Goal: Navigation & Orientation: Find specific page/section

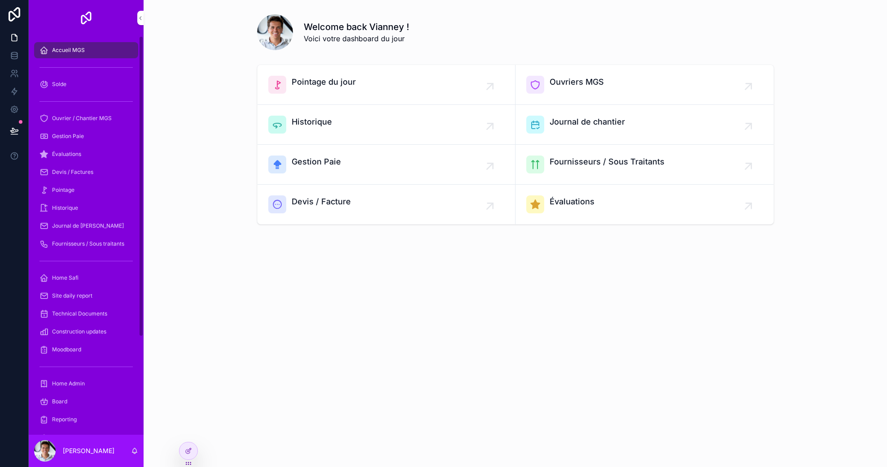
click at [86, 123] on div "Ouvrier / Chantier MGS" at bounding box center [85, 118] width 93 height 14
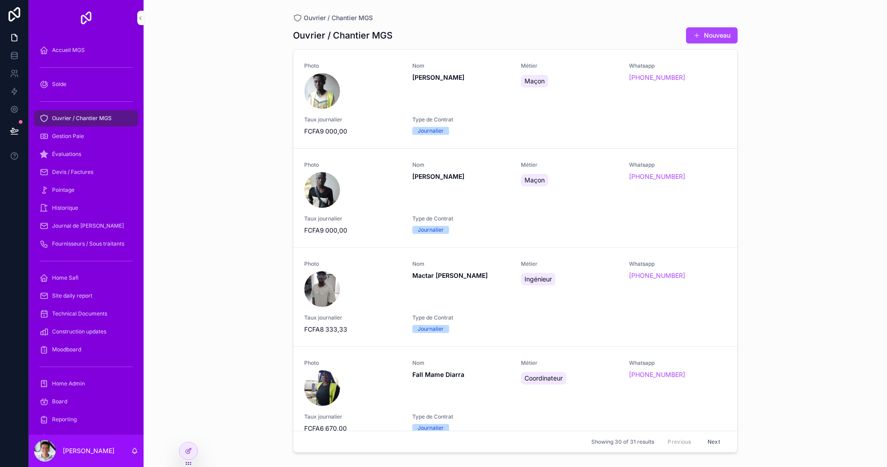
click at [84, 47] on span "Accueil MGS" at bounding box center [68, 50] width 33 height 7
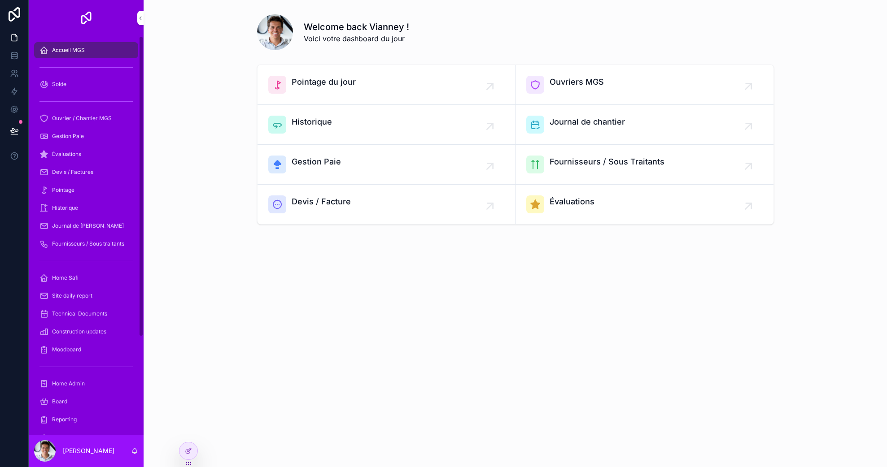
click at [87, 121] on span "Ouvrier / Chantier MGS" at bounding box center [82, 118] width 60 height 7
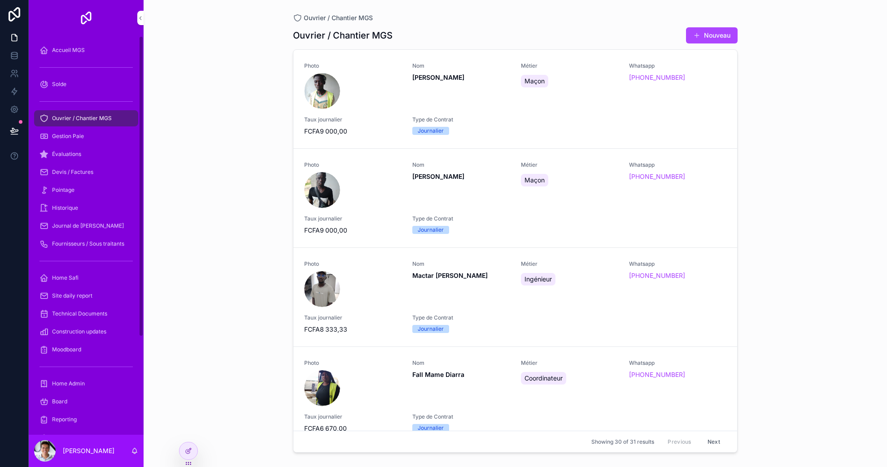
click at [106, 141] on div "Gestion Paie" at bounding box center [85, 136] width 93 height 14
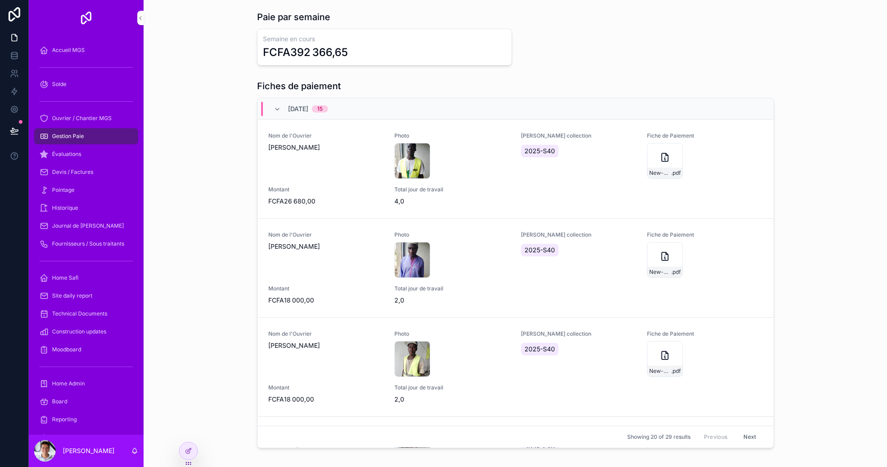
click at [659, 162] on icon "scrollable content" at bounding box center [664, 157] width 11 height 11
click at [70, 149] on div "Évaluations" at bounding box center [85, 154] width 93 height 14
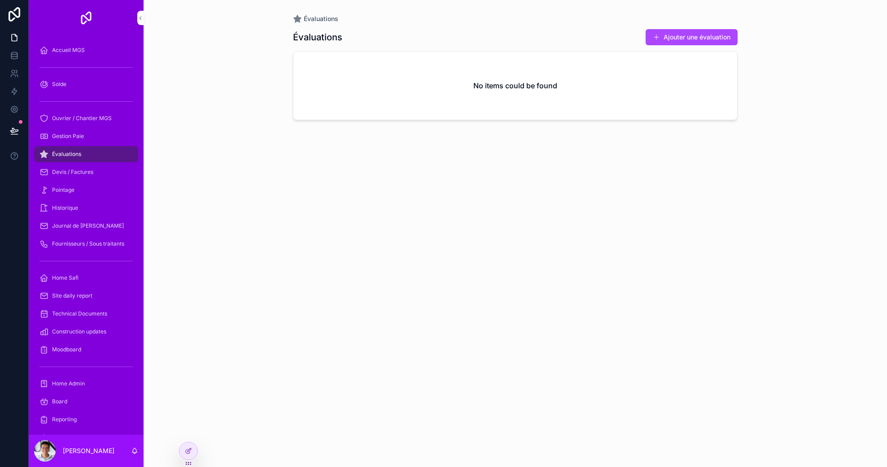
click at [105, 171] on div "Devis / Factures" at bounding box center [85, 172] width 93 height 14
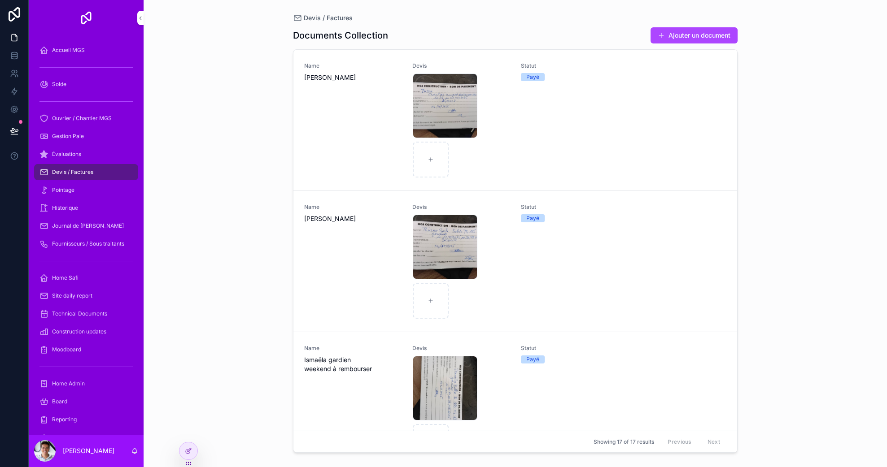
click at [87, 194] on div "Pointage" at bounding box center [85, 190] width 93 height 14
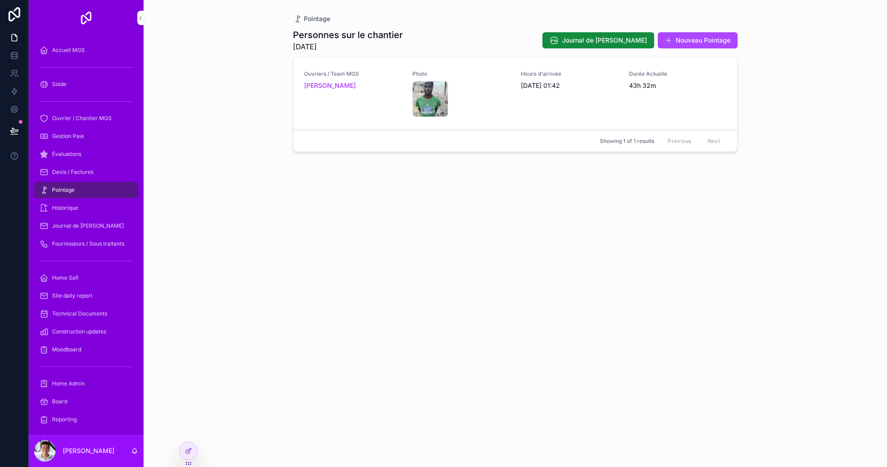
click at [84, 204] on div "Historique" at bounding box center [85, 208] width 93 height 14
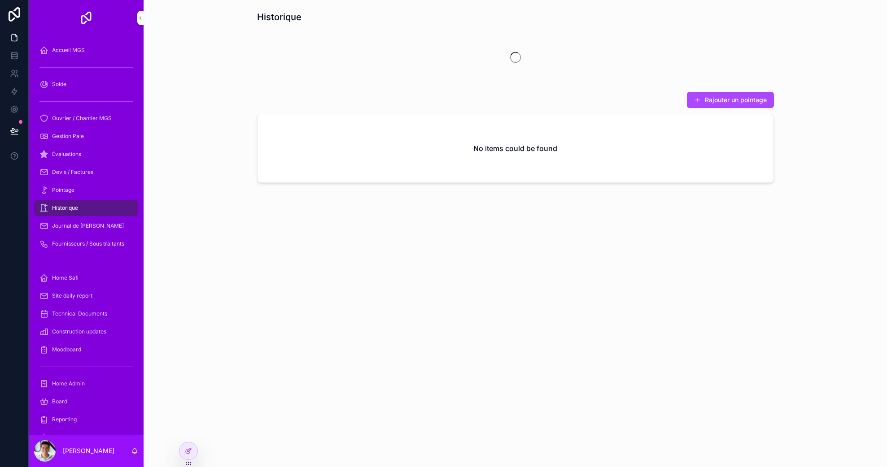
click at [92, 224] on span "Journal de [PERSON_NAME]" at bounding box center [88, 225] width 72 height 7
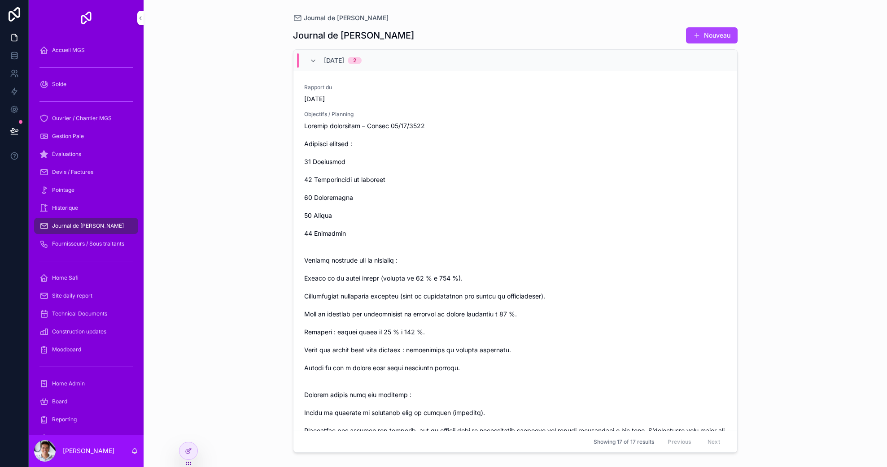
click at [100, 241] on span "Fournisseurs / Sous traitants" at bounding box center [88, 243] width 72 height 7
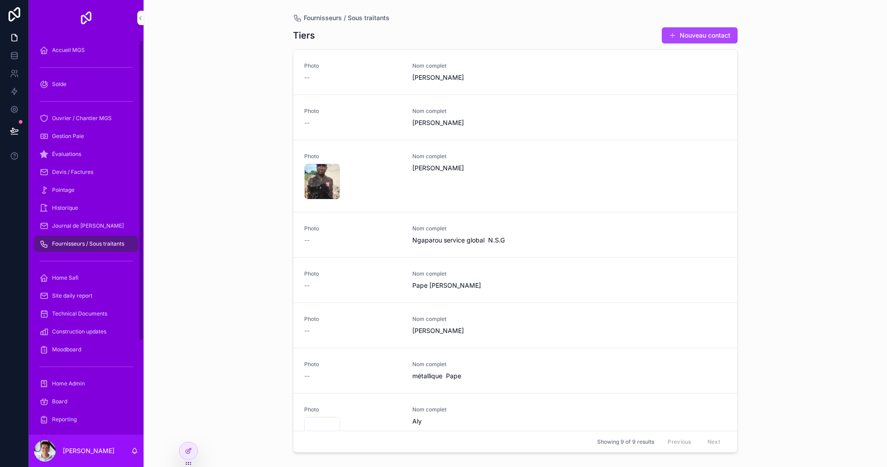
scroll to position [17, 0]
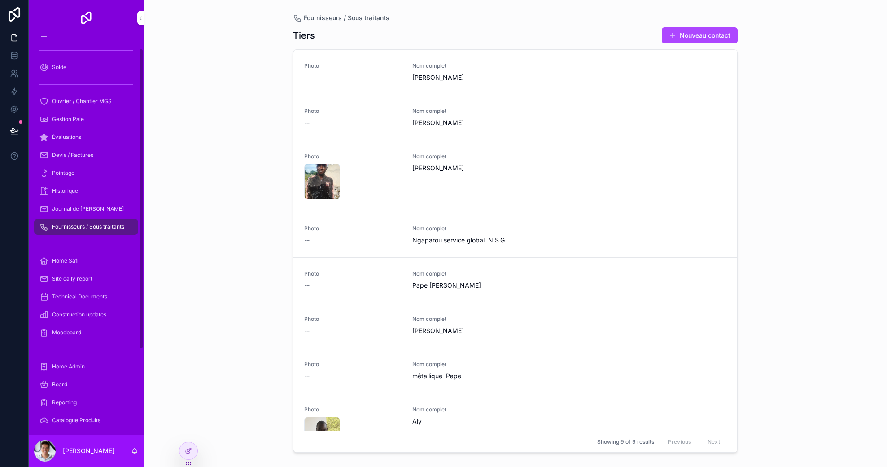
click at [94, 258] on div "Home Safi" at bounding box center [85, 261] width 93 height 14
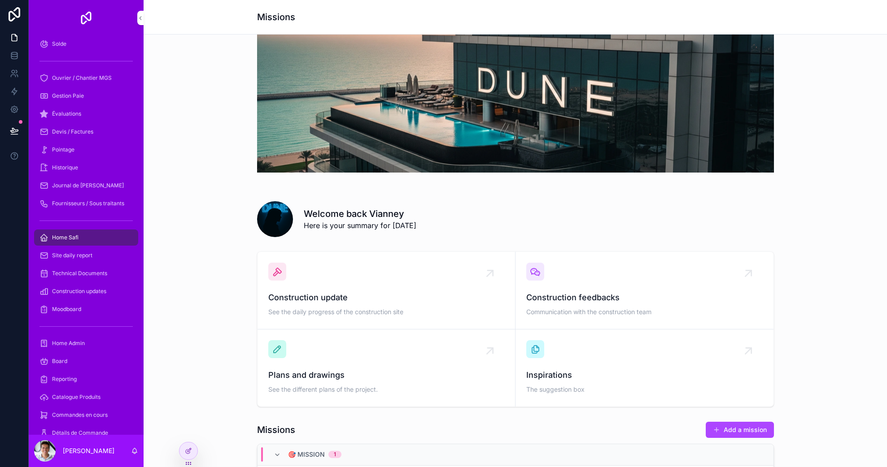
scroll to position [106, 0]
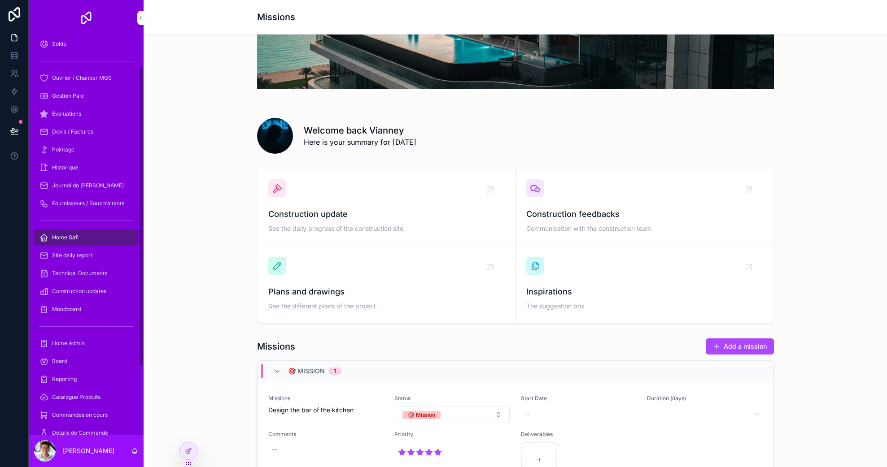
click at [421, 205] on div "Construction update See the daily progress of the construction site" at bounding box center [386, 207] width 236 height 56
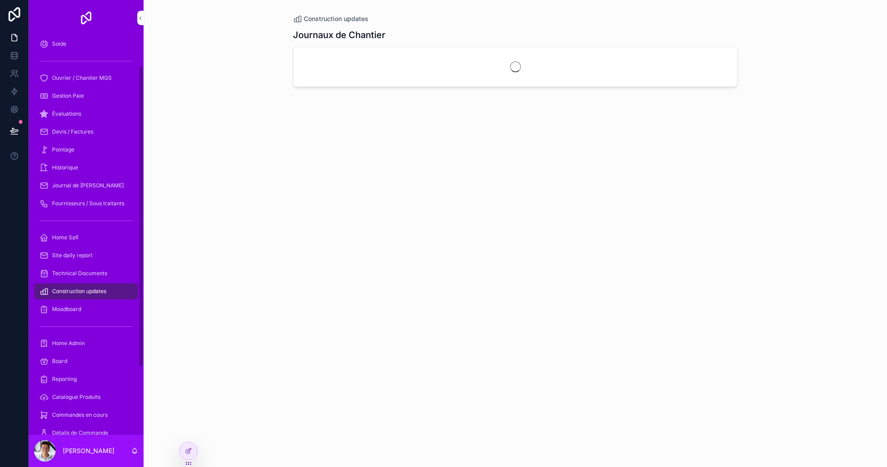
click at [83, 235] on div "Home Safi" at bounding box center [85, 238] width 93 height 14
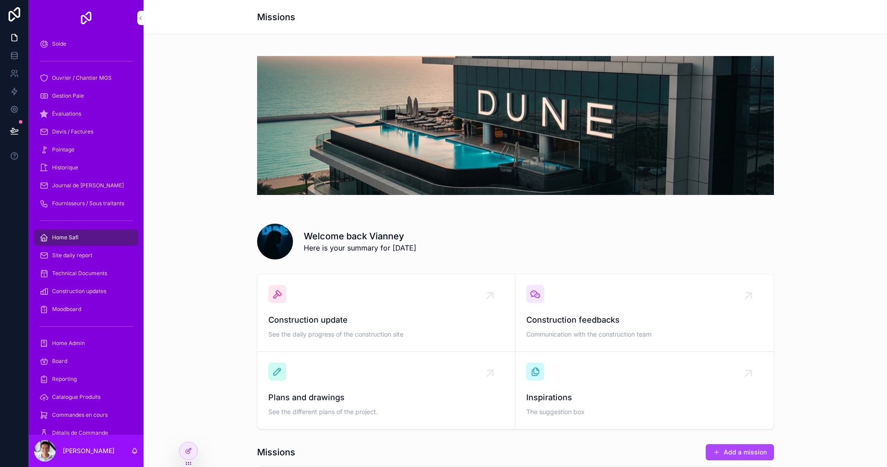
click at [590, 291] on div "Construction feedbacks Communication with the construction team" at bounding box center [644, 313] width 236 height 56
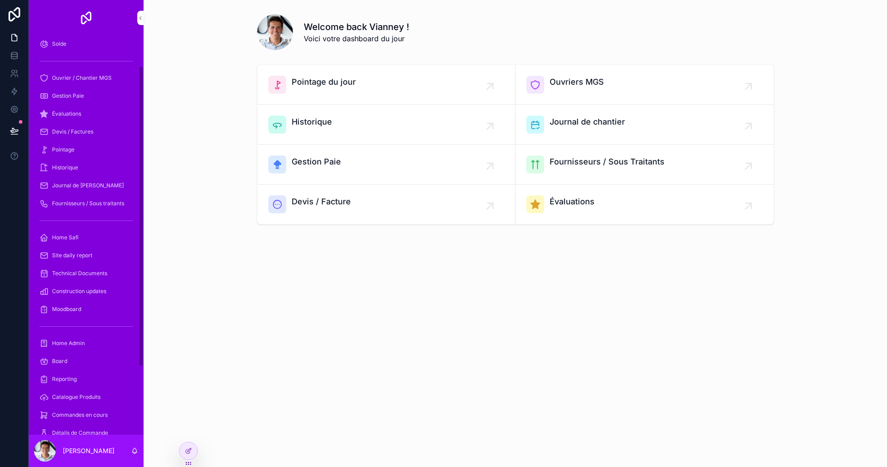
click at [98, 235] on div "Home Safi" at bounding box center [85, 238] width 93 height 14
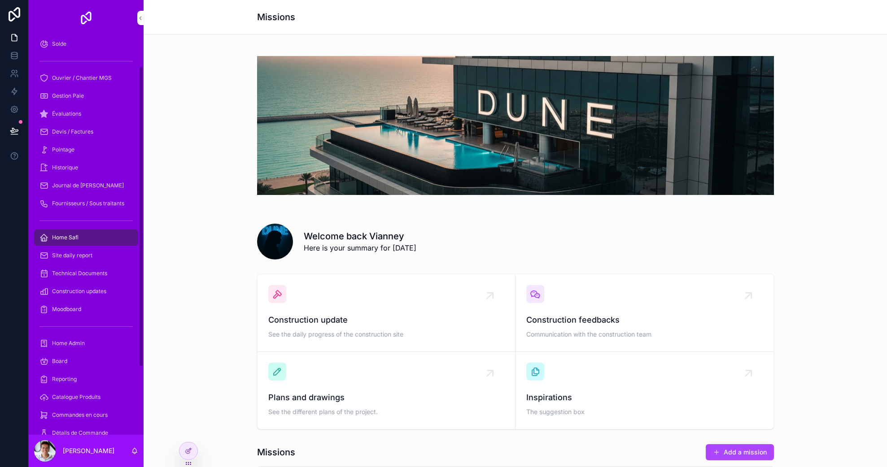
scroll to position [35, 0]
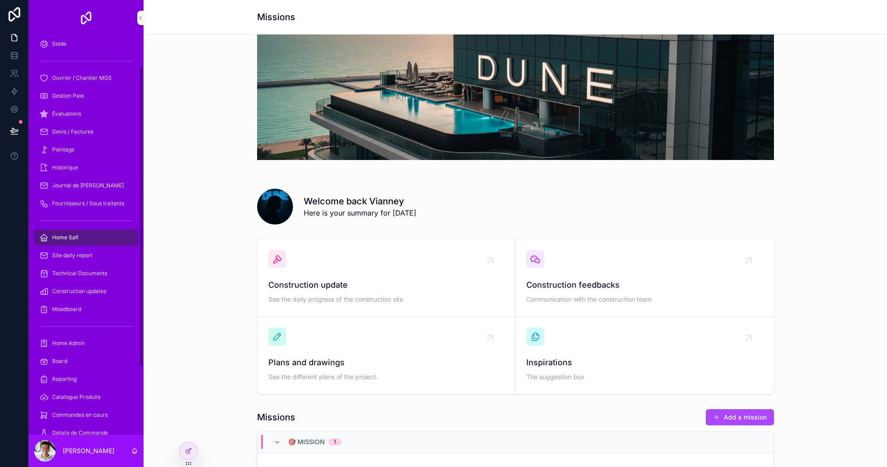
click at [91, 265] on link "Technical Documents" at bounding box center [86, 273] width 104 height 16
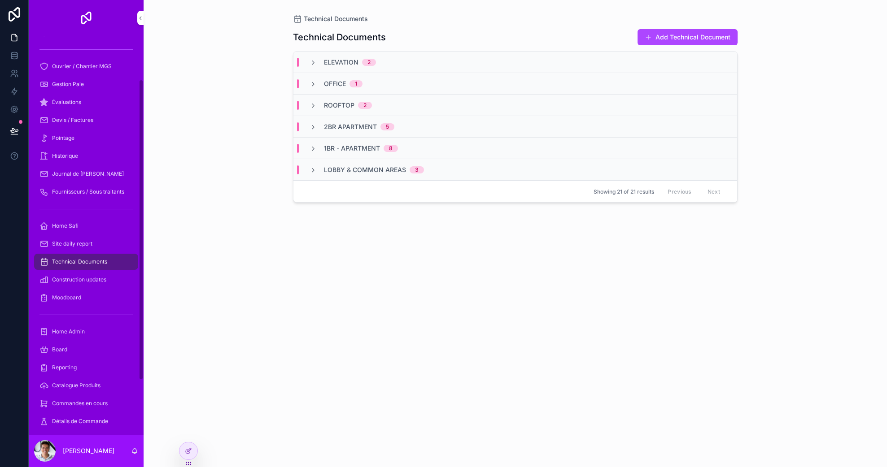
scroll to position [58, 0]
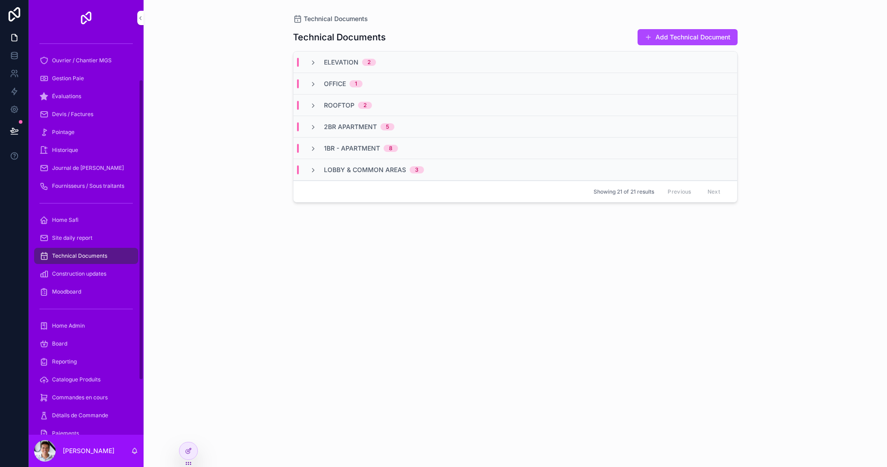
click at [86, 320] on div "Home Admin" at bounding box center [85, 326] width 93 height 14
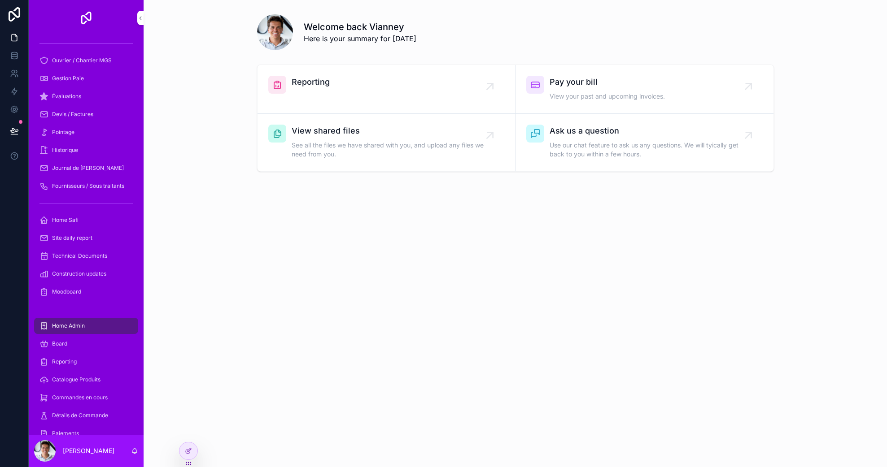
click at [99, 348] on div "Board" at bounding box center [85, 344] width 93 height 14
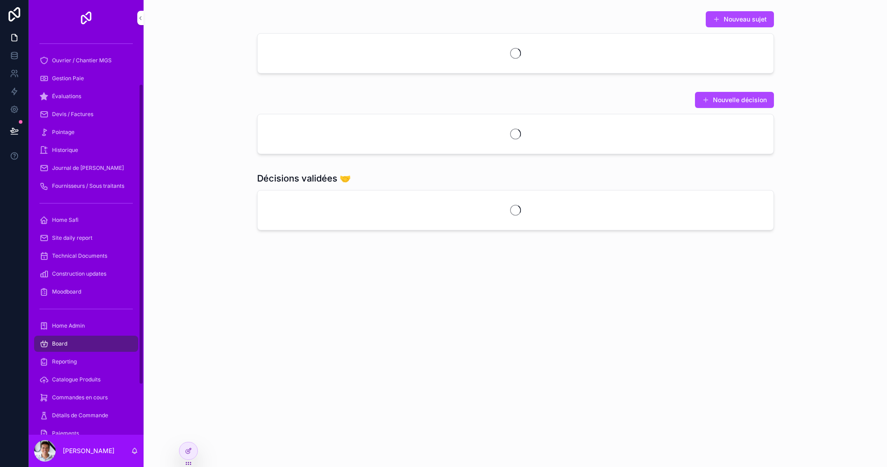
scroll to position [119, 0]
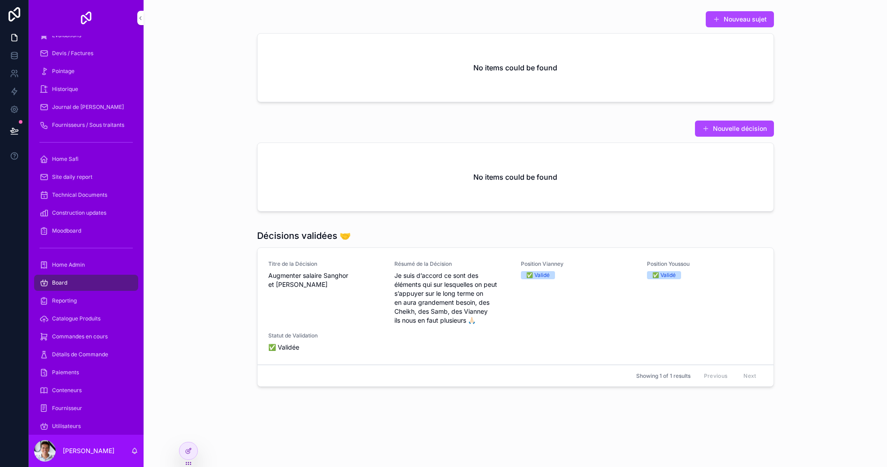
click at [95, 306] on div "Reporting" at bounding box center [85, 301] width 93 height 14
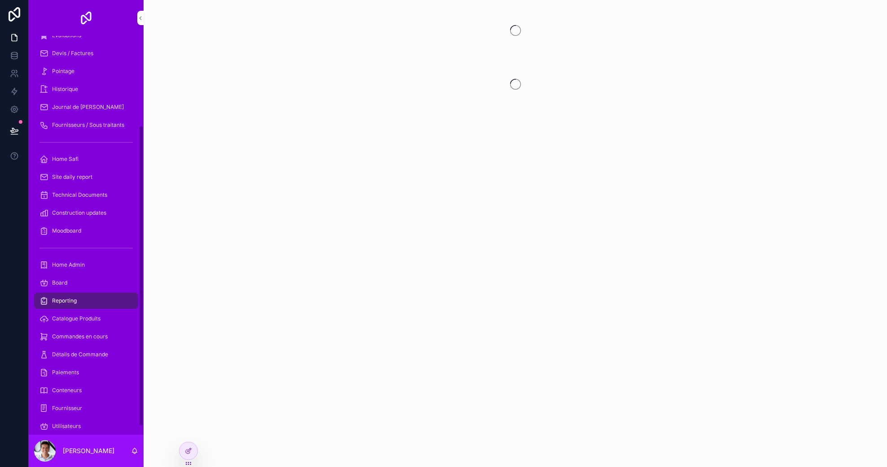
click at [83, 286] on div "Board" at bounding box center [85, 283] width 93 height 14
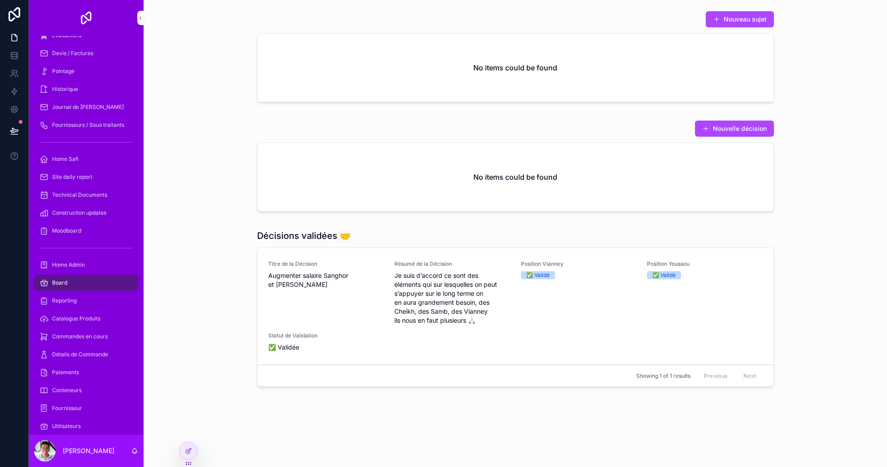
scroll to position [130, 0]
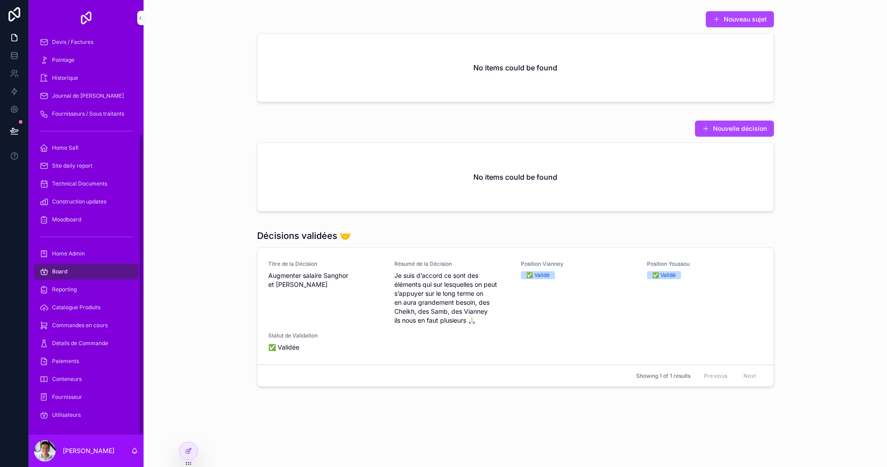
click at [189, 453] on icon at bounding box center [188, 452] width 4 height 4
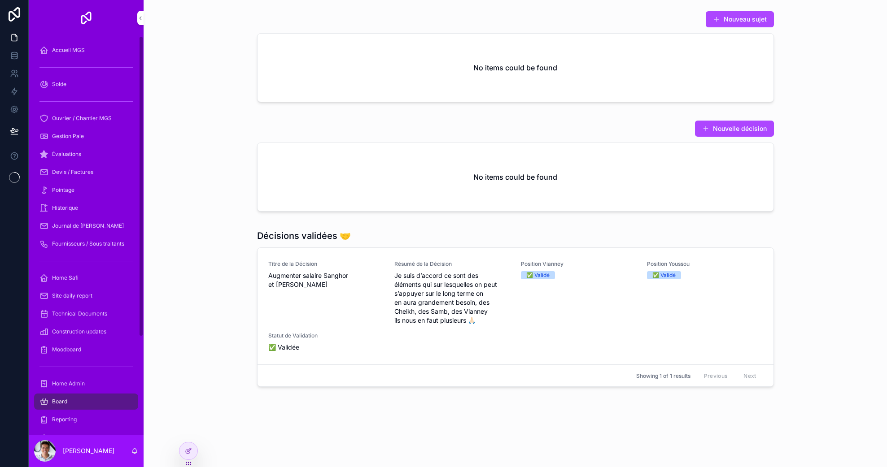
click at [79, 120] on span "Ouvrier / Chantier MGS" at bounding box center [82, 118] width 60 height 7
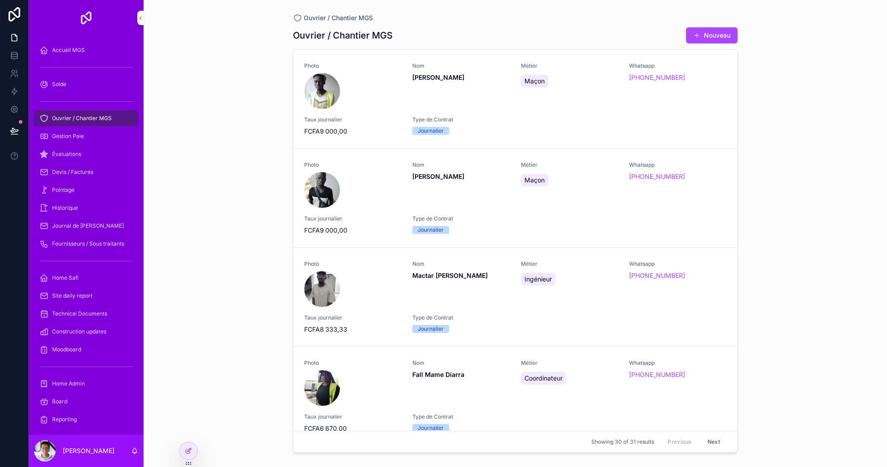
click at [76, 139] on span "Gestion Paie" at bounding box center [68, 136] width 32 height 7
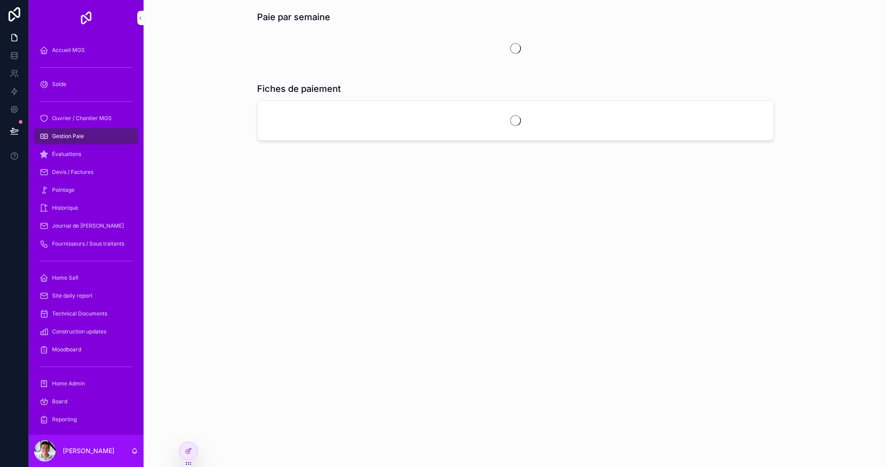
click at [78, 155] on span "Évaluations" at bounding box center [66, 154] width 29 height 7
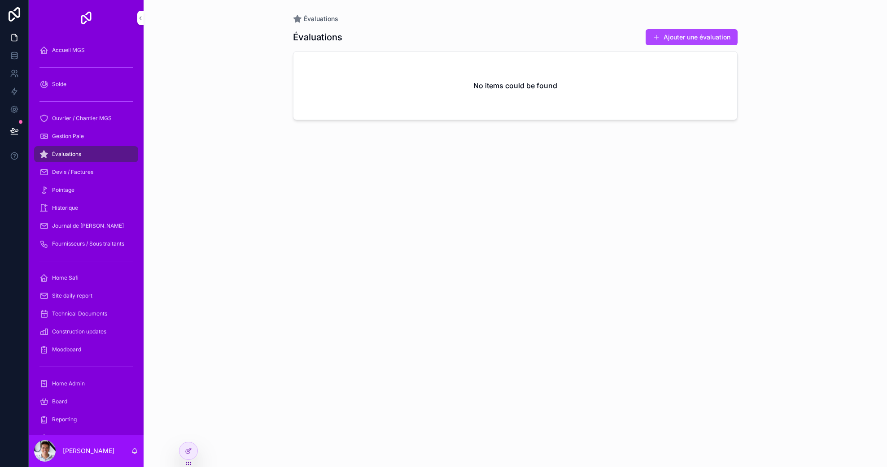
click at [96, 171] on div "Devis / Factures" at bounding box center [85, 172] width 93 height 14
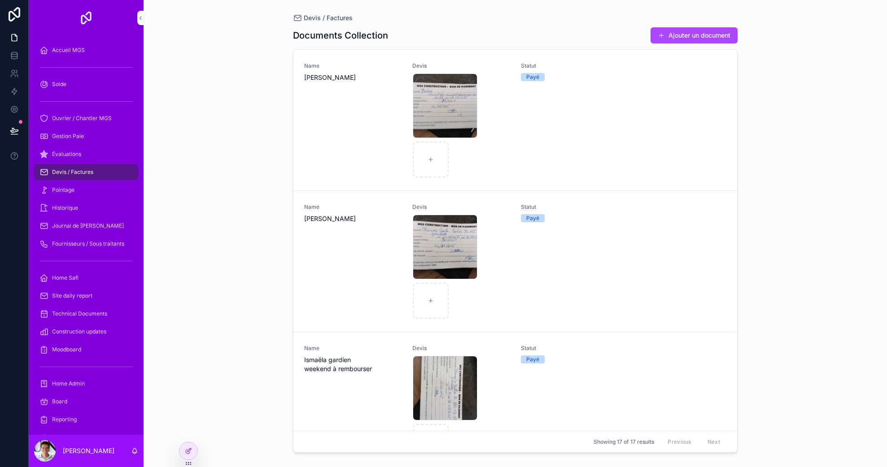
click at [78, 179] on link "Devis / Factures" at bounding box center [86, 172] width 104 height 16
click at [80, 184] on div "Pointage" at bounding box center [85, 190] width 93 height 14
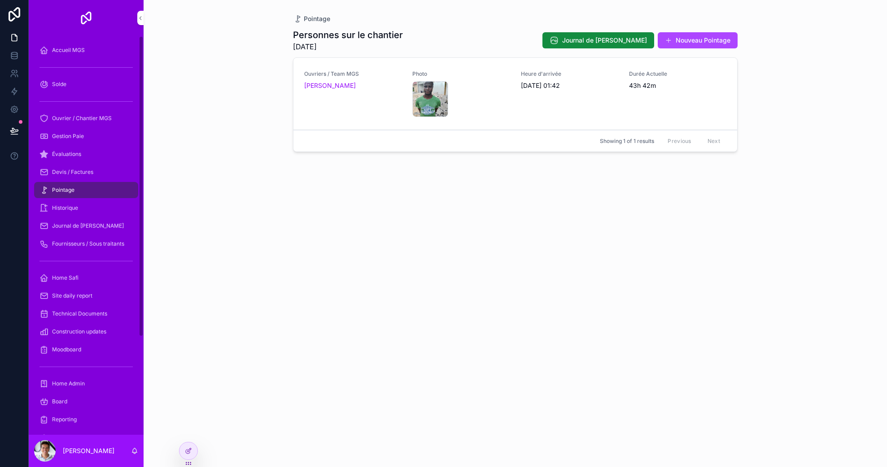
click at [88, 224] on span "Journal de [PERSON_NAME]" at bounding box center [88, 225] width 72 height 7
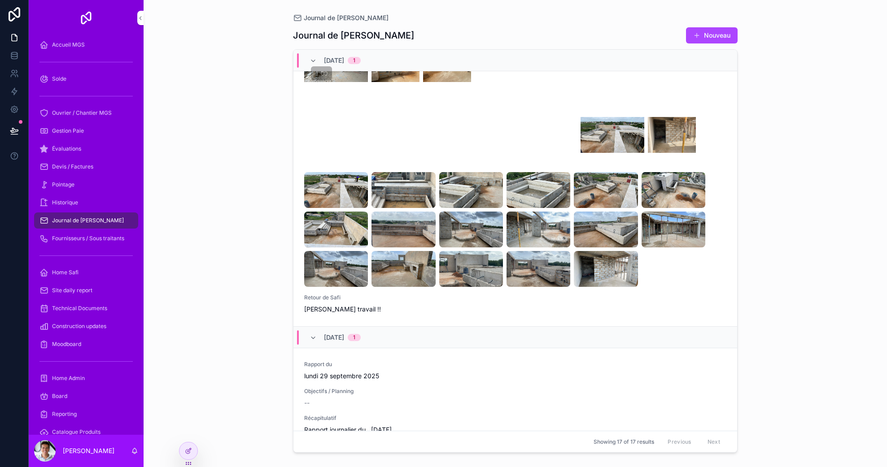
scroll to position [4250, 0]
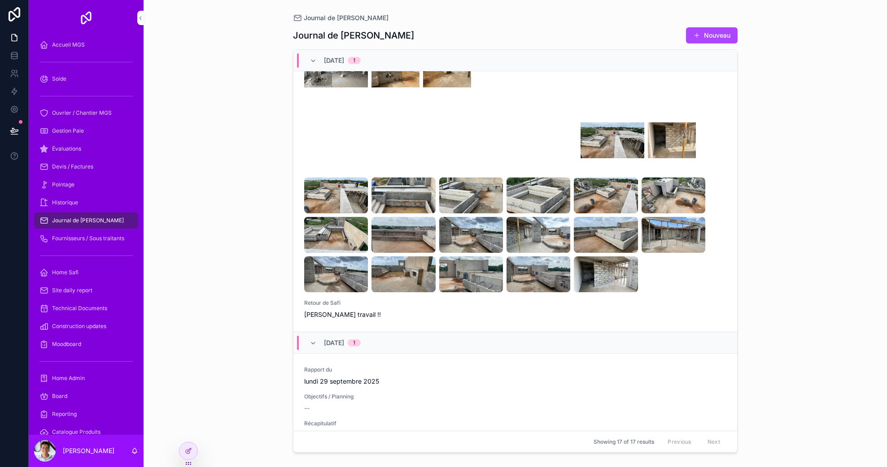
click at [80, 236] on span "Fournisseurs / Sous traitants" at bounding box center [88, 238] width 72 height 7
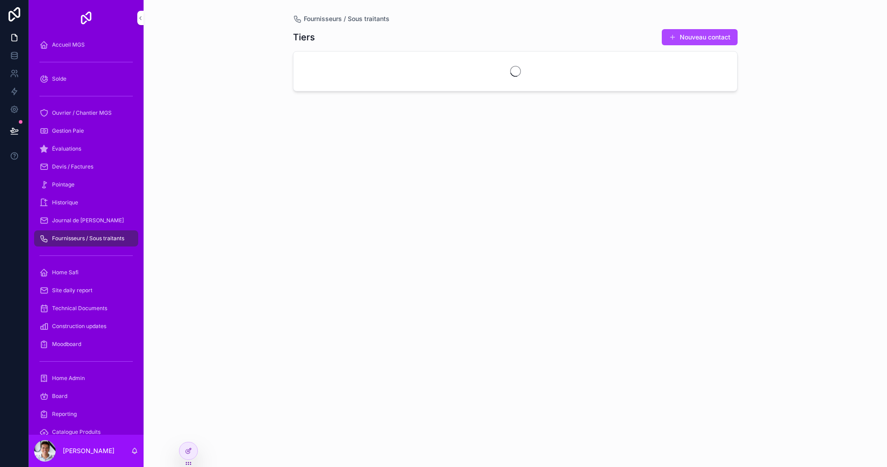
click at [89, 272] on div "Home Safi" at bounding box center [85, 272] width 93 height 14
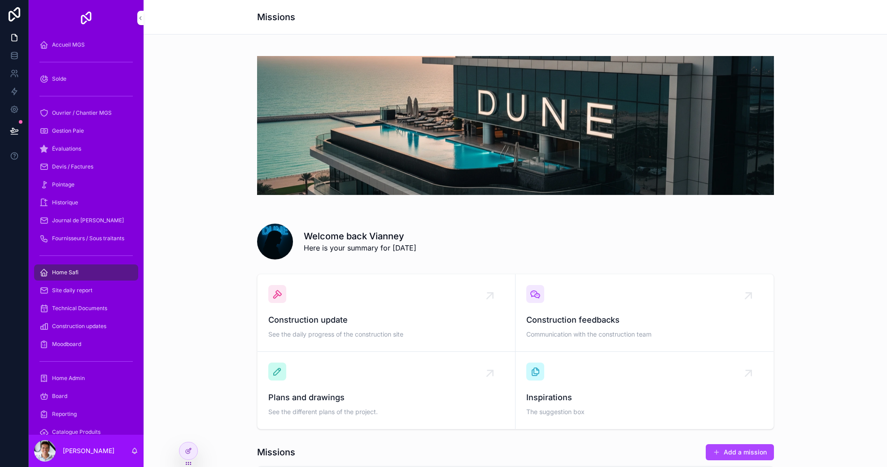
click at [81, 294] on div "Site daily report" at bounding box center [85, 290] width 93 height 14
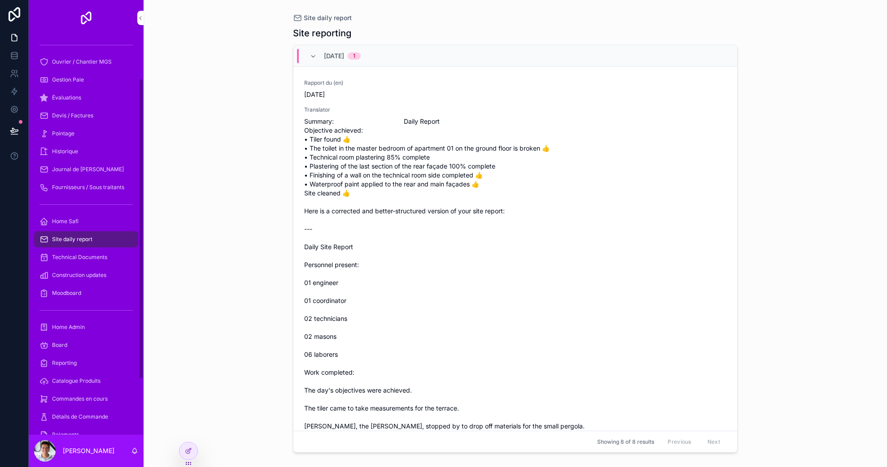
scroll to position [130, 0]
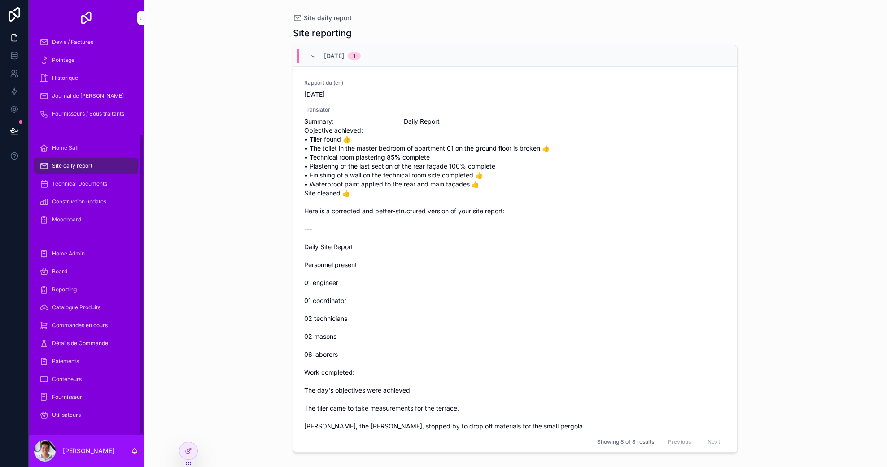
click at [84, 343] on span "Détails de Commande" at bounding box center [80, 343] width 56 height 7
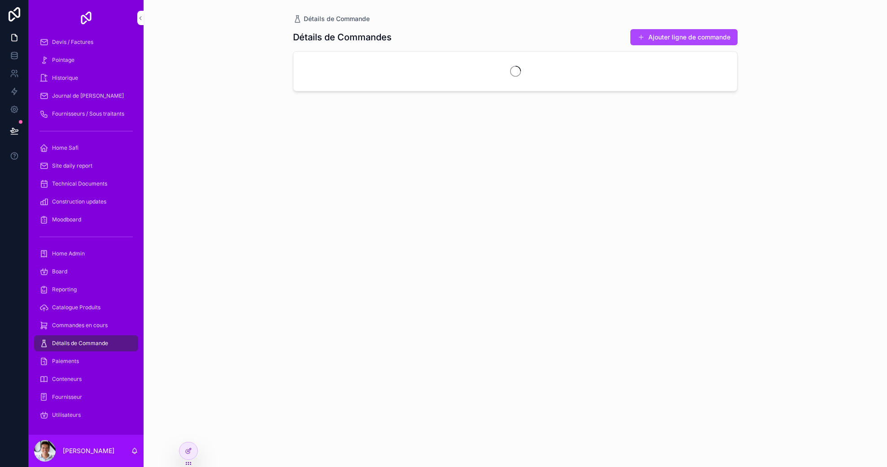
click at [83, 328] on span "Commandes en cours" at bounding box center [80, 325] width 56 height 7
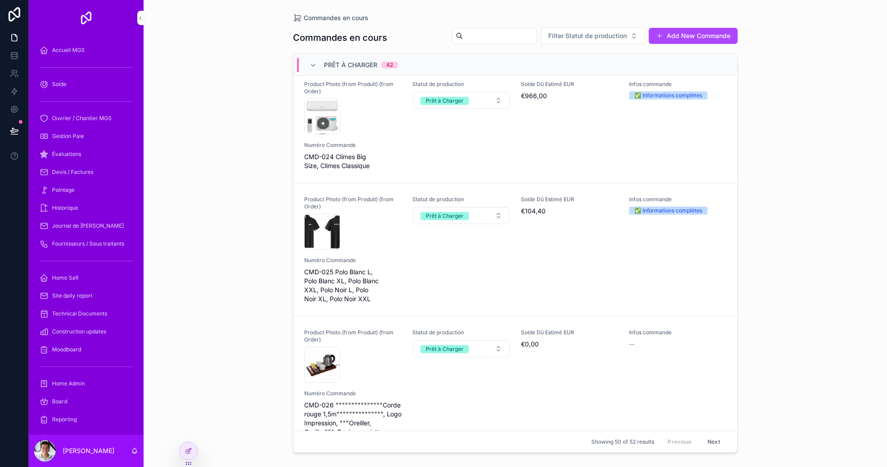
scroll to position [3388, 0]
